Goal: Task Accomplishment & Management: Use online tool/utility

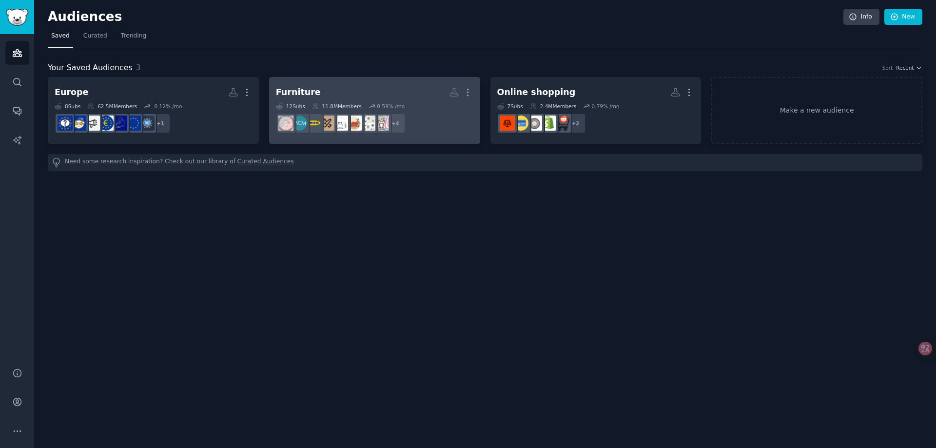
click at [378, 96] on h2 "Furniture More" at bounding box center [374, 92] width 197 height 17
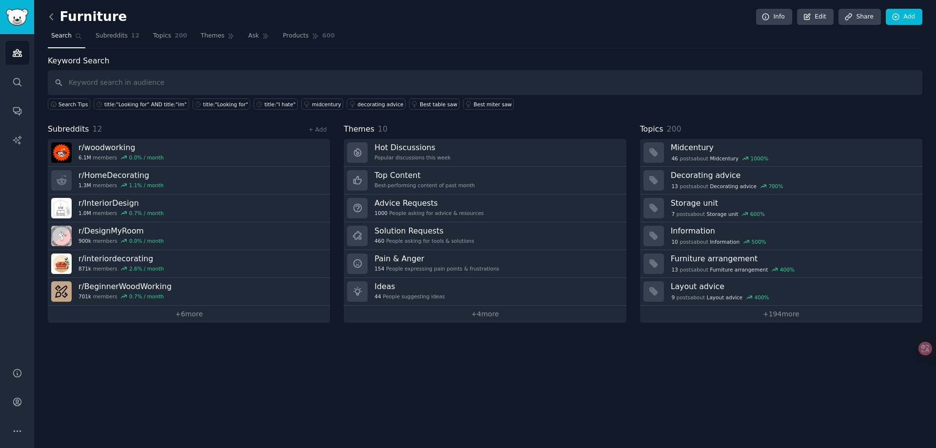
click at [52, 16] on icon at bounding box center [51, 17] width 10 height 10
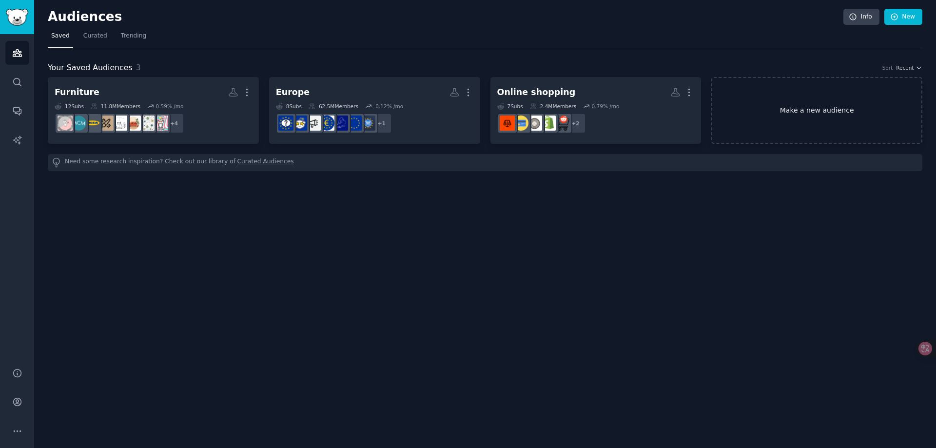
click at [830, 123] on link "Make a new audience" at bounding box center [816, 110] width 211 height 67
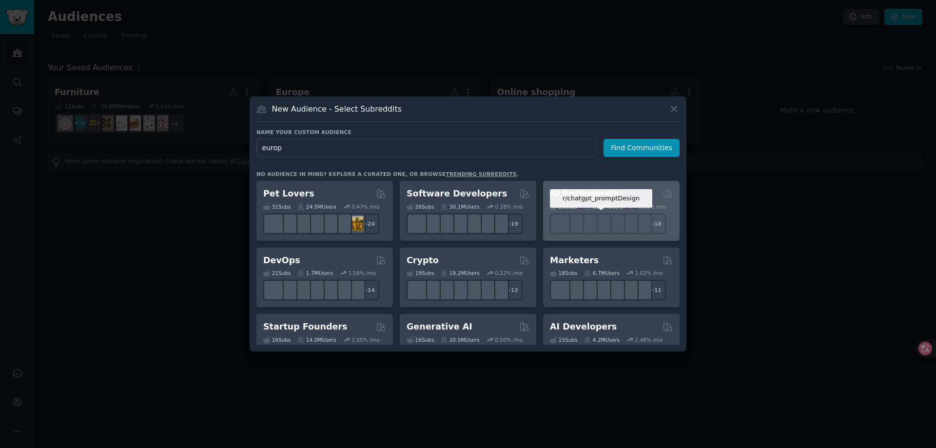
type input "europe"
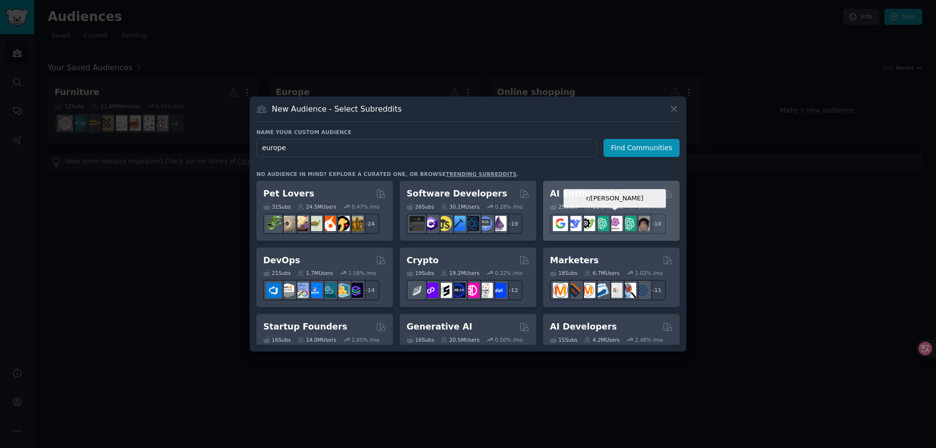
click button "Find Communities" at bounding box center [641, 148] width 76 height 18
